Goal: Information Seeking & Learning: Learn about a topic

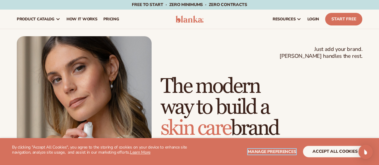
click at [271, 151] on span "Manage preferences" at bounding box center [272, 152] width 48 height 6
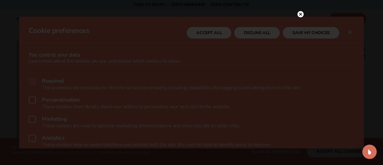
click at [302, 11] on div at bounding box center [301, 14] width 6 height 10
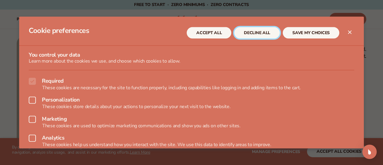
click at [256, 32] on button "DECLINE ALL" at bounding box center [256, 32] width 45 height 11
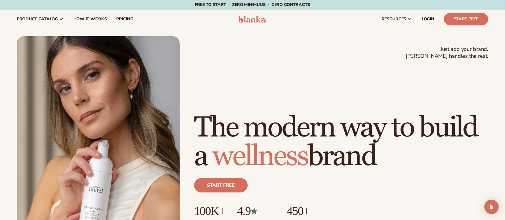
click at [378, 116] on h1 "The modern way to build a wellness brand" at bounding box center [341, 141] width 294 height 57
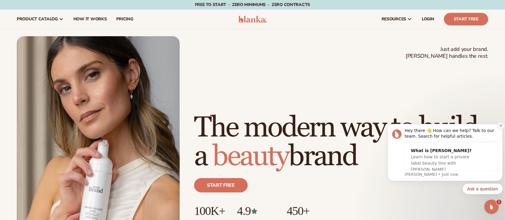
click at [378, 125] on icon "Dismiss notification" at bounding box center [500, 125] width 3 height 3
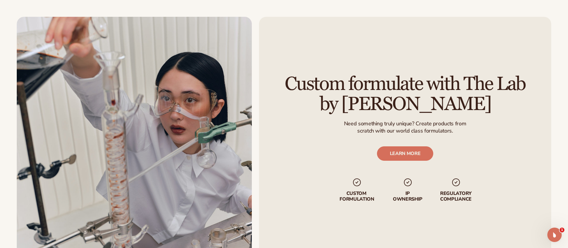
scroll to position [1544, 0]
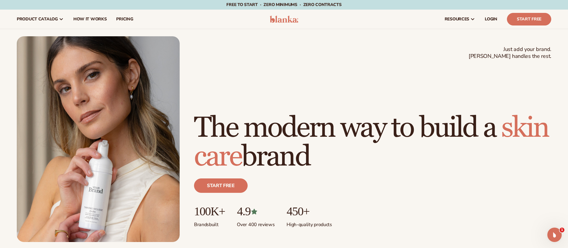
scroll to position [139, 0]
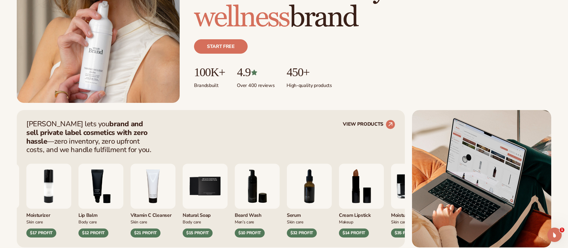
click at [120, 122] on strong "brand and sell private label cosmetics with zero hassle" at bounding box center [86, 132] width 121 height 27
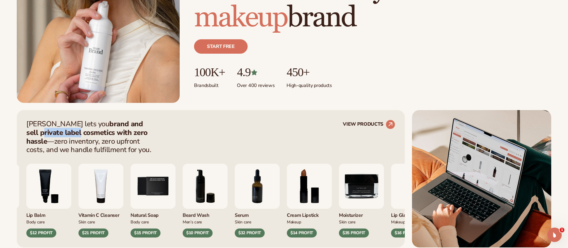
drag, startPoint x: 127, startPoint y: 123, endPoint x: 43, endPoint y: 131, distance: 84.5
click at [43, 131] on strong "brand and sell private label cosmetics with zero hassle" at bounding box center [86, 132] width 121 height 27
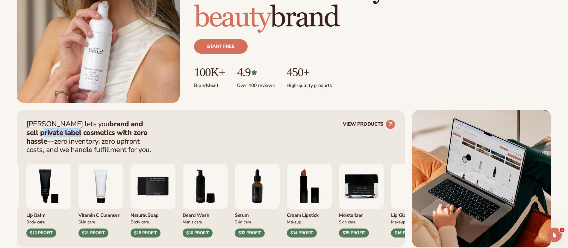
copy strong "rivate label"
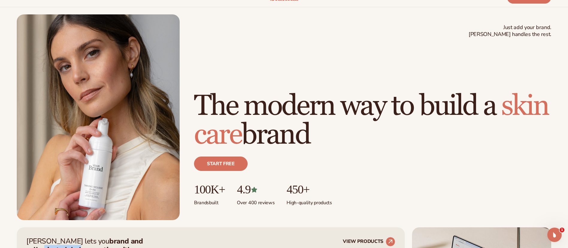
scroll to position [0, 0]
